Goal: Find contact information: Find contact information

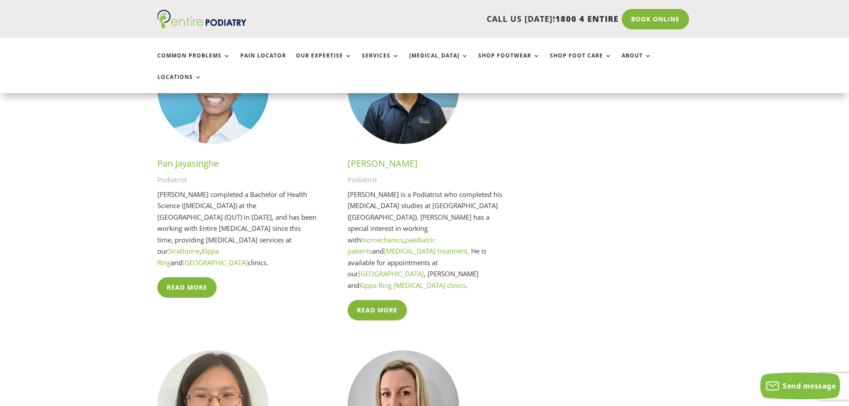
scroll to position [1712, 0]
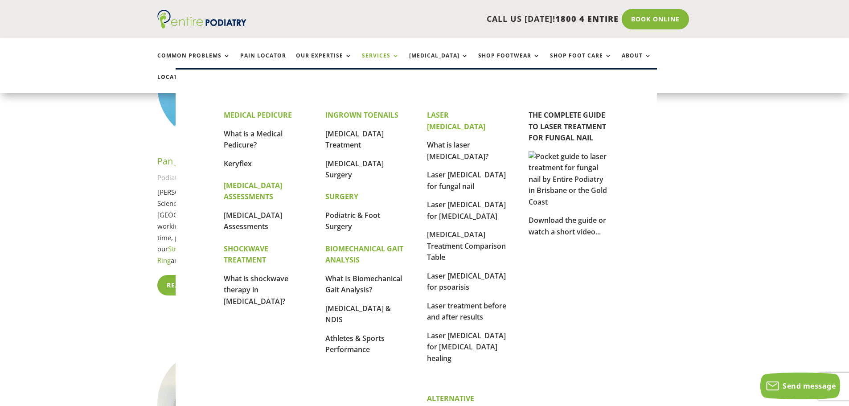
click at [371, 57] on link "Services" at bounding box center [380, 62] width 37 height 19
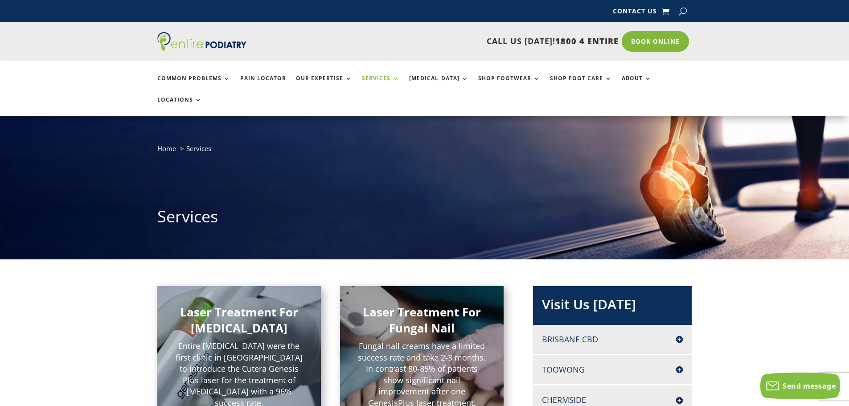
click at [119, 49] on div "CALL US [DATE]! 1800 4 ENTIRE Call 1800 4 ENTIRE Book Online" at bounding box center [424, 41] width 849 height 38
